Goal: Task Accomplishment & Management: Manage account settings

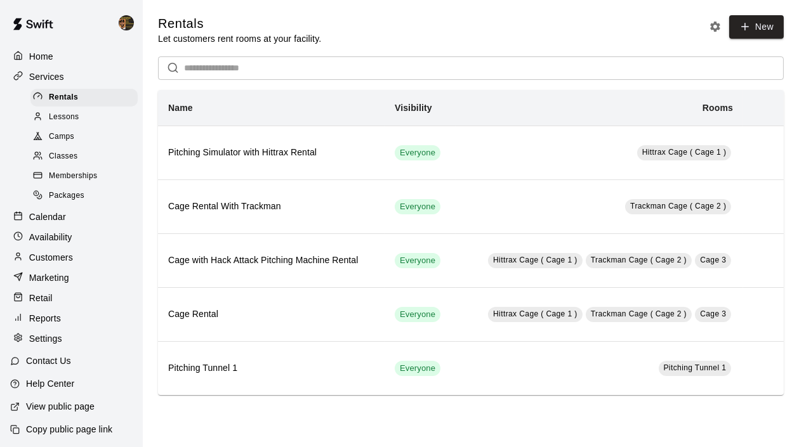
click at [48, 216] on p "Calendar" at bounding box center [47, 217] width 37 height 13
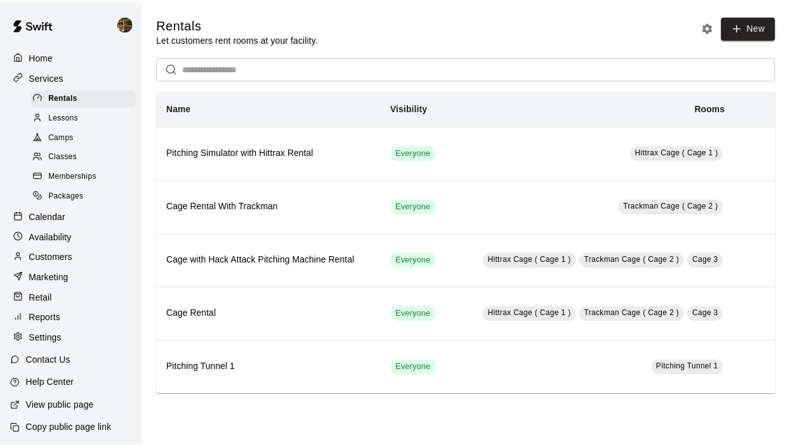
click div "EP4 Prospect Program Hitting ( ages [DEMOGRAPHIC_DATA] ) 2/5 spots"
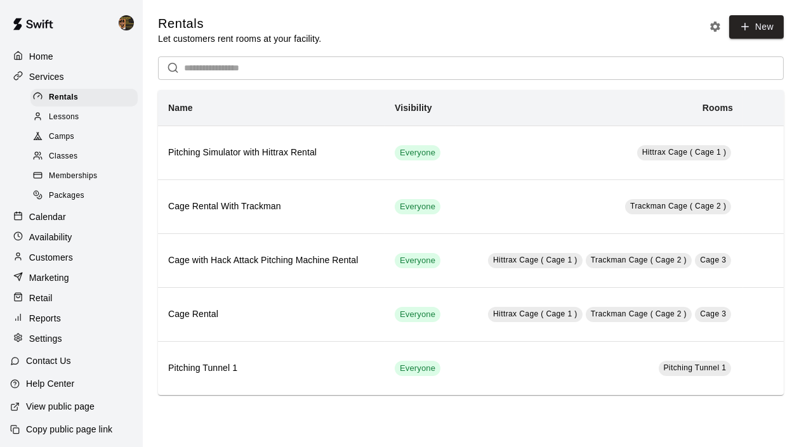
click img "edit"
click icon "Mark attendance"
click p "[PERSON_NAME] attended"
click icon "Mark attendance"
click p "[PERSON_NAME] attended"
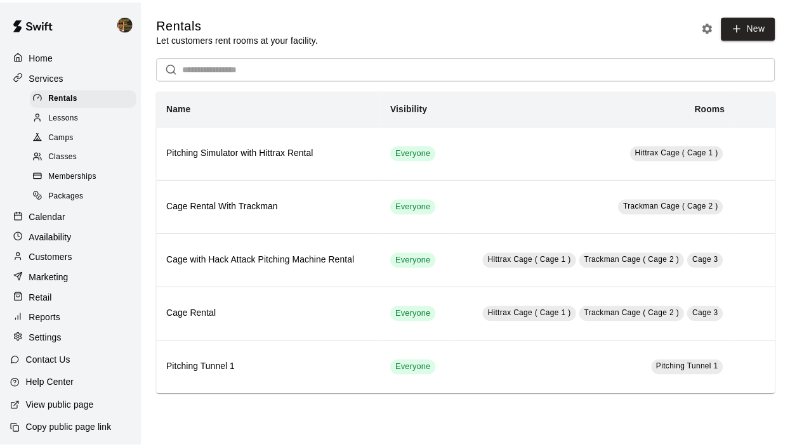
scroll to position [8, 0]
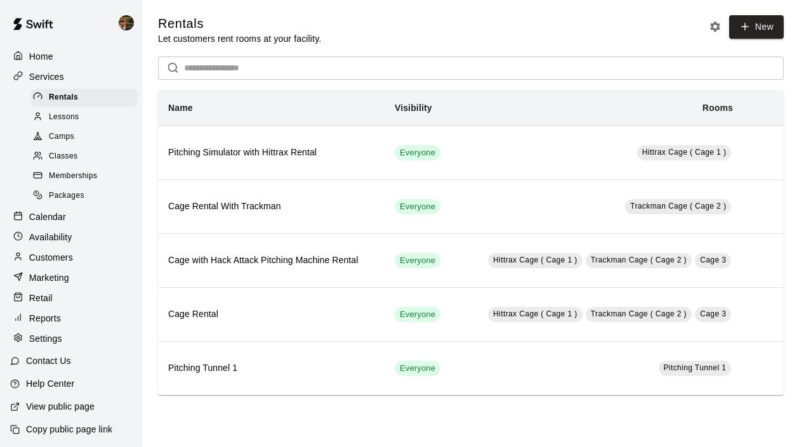
click icon "Close"
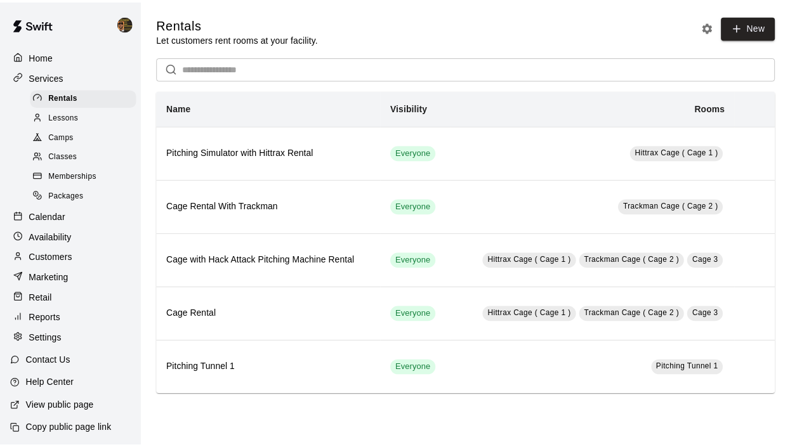
drag, startPoint x: 421, startPoint y: 386, endPoint x: 426, endPoint y: 382, distance: 6.9
click div "EP4 Prospect Program Hitting ( 16u+ Slot ) 1/5 spots"
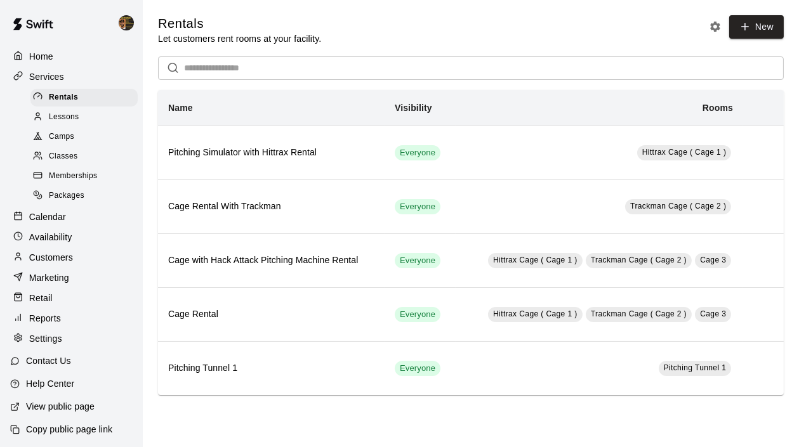
click img "edit"
click icon "Mark attendance"
click icon
click button "Close"
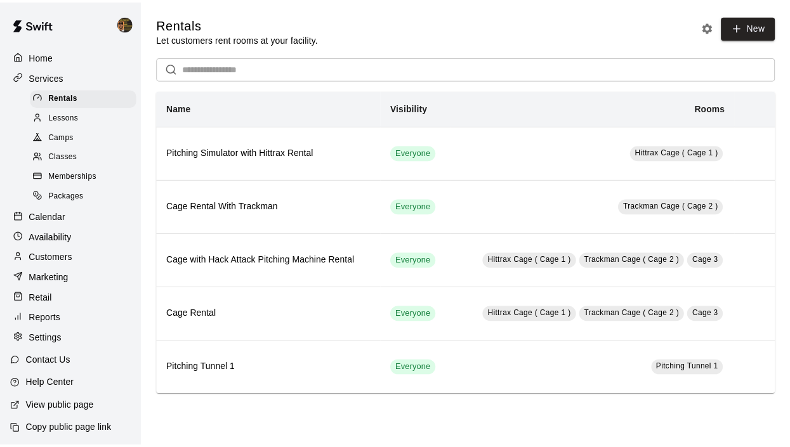
click div "EP4 Prospect Program Hitting ( 16u+ Slot ) 1/5 spots"
click p "EP4 Prospect Program Hitting ( 16u+ Slot )"
drag, startPoint x: 405, startPoint y: 374, endPoint x: 421, endPoint y: 377, distance: 16.1
click div "EP4 Prospect Program Hitting ( 16u+ Slot ) 1/5 spots"
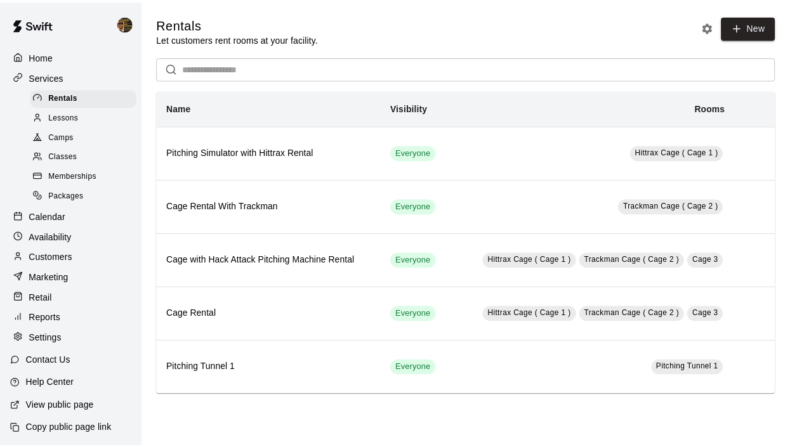
scroll to position [780, 0]
click p "EP4 Prospect Program Hitting ( 16u+ Slot )"
